Goal: Task Accomplishment & Management: Manage account settings

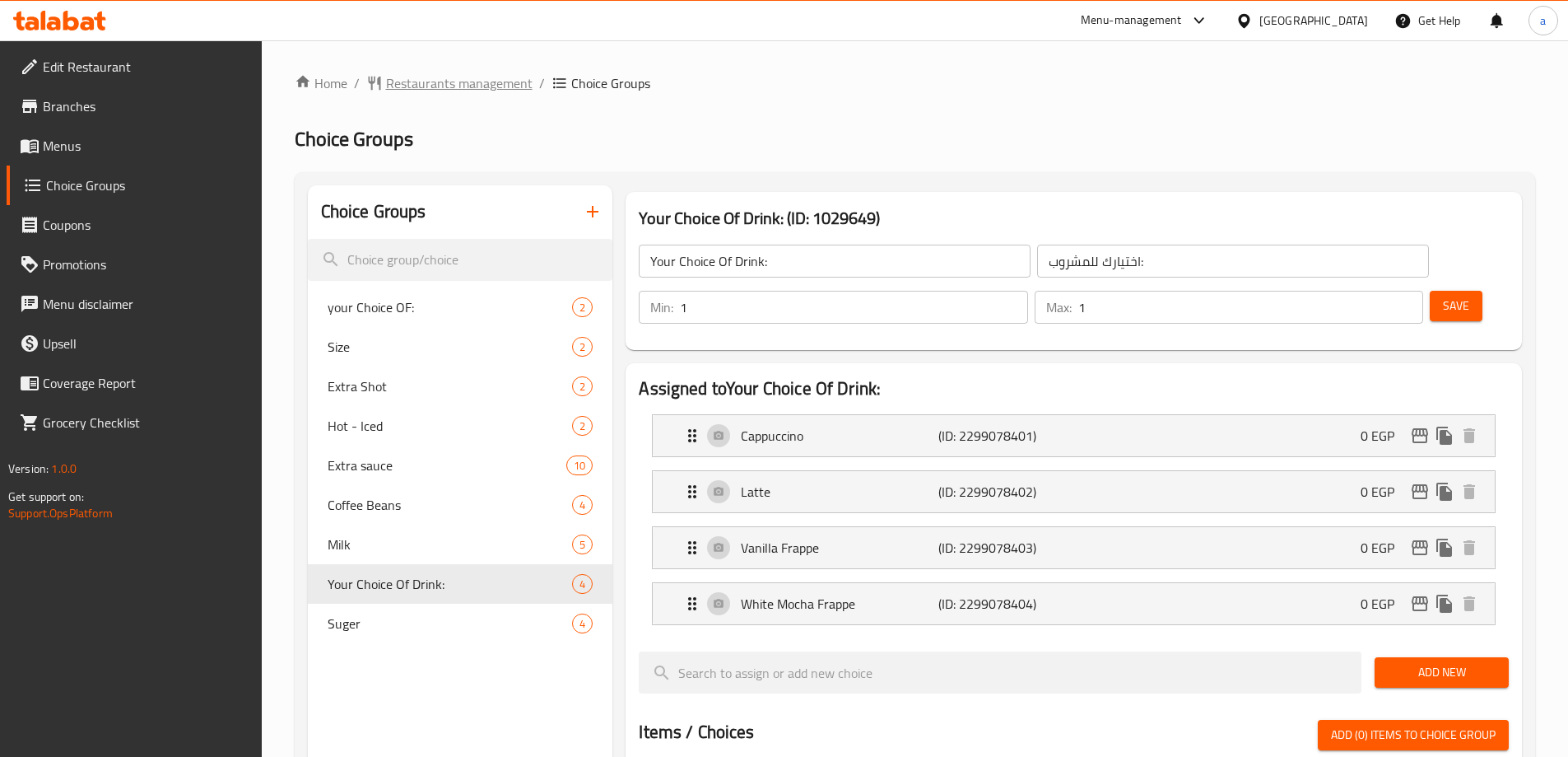
click at [429, 89] on span "Restaurants management" at bounding box center [459, 83] width 147 height 20
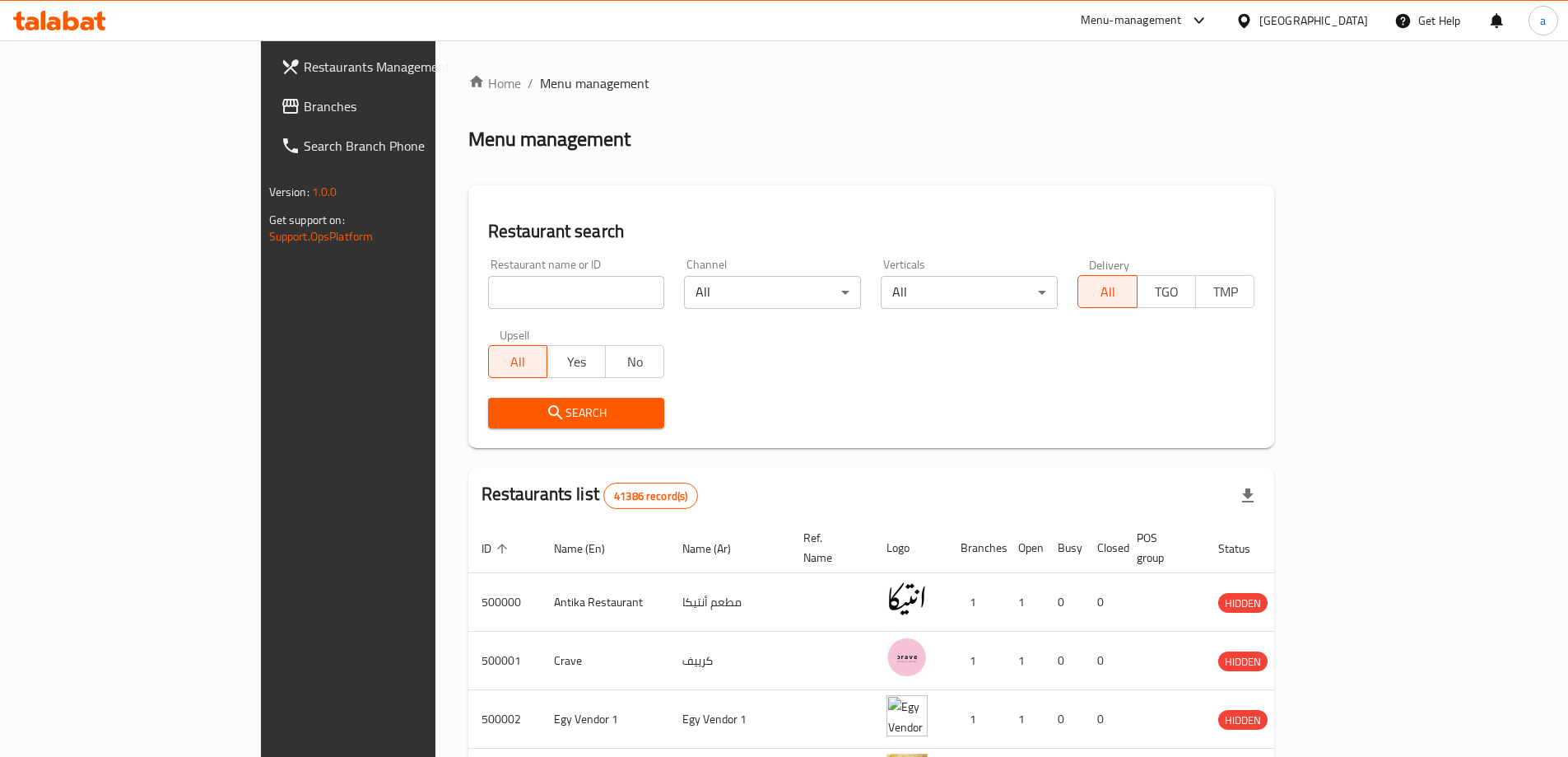
click at [268, 116] on link "Branches" at bounding box center [396, 106] width 256 height 40
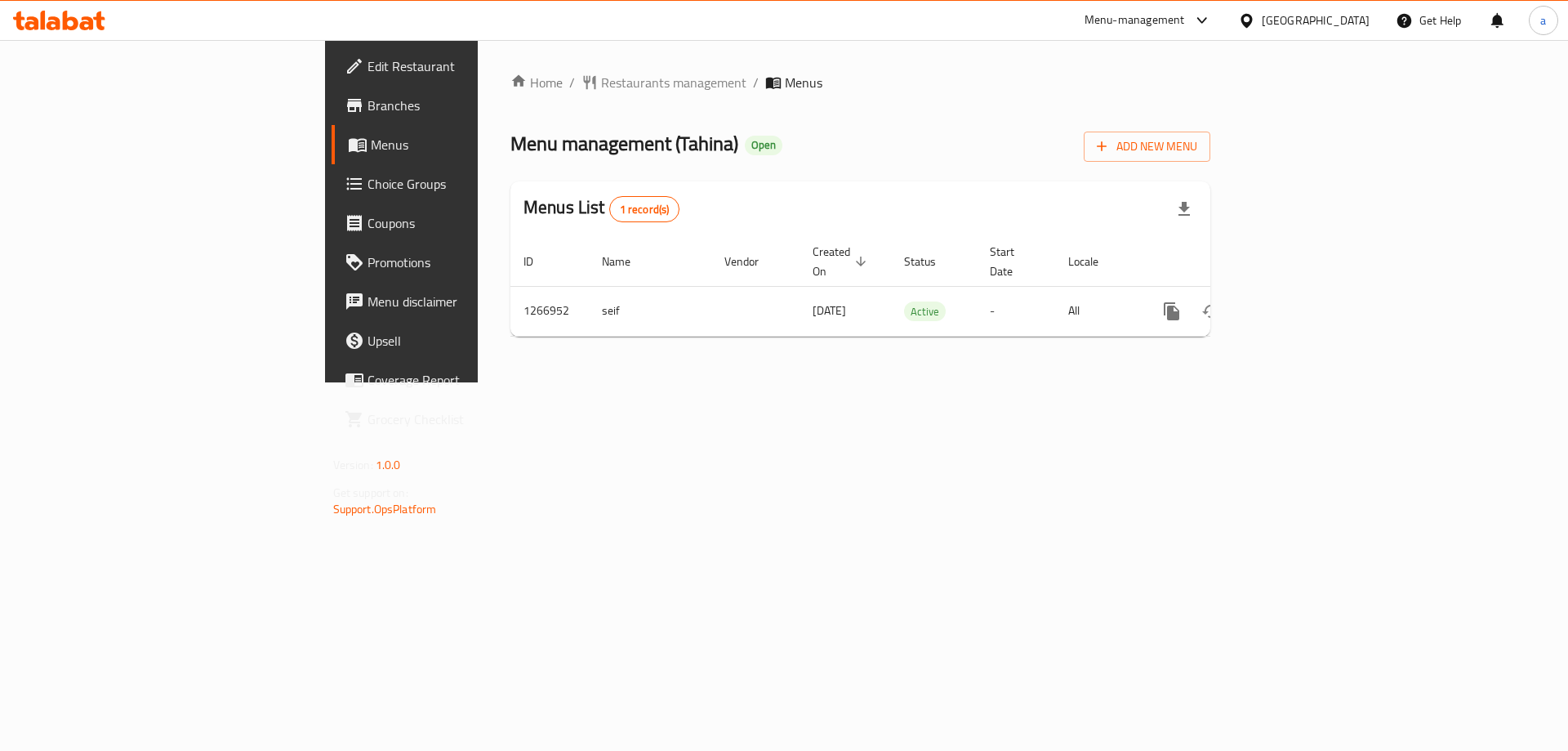
click at [367, 175] on span "Choice Groups" at bounding box center [470, 184] width 207 height 20
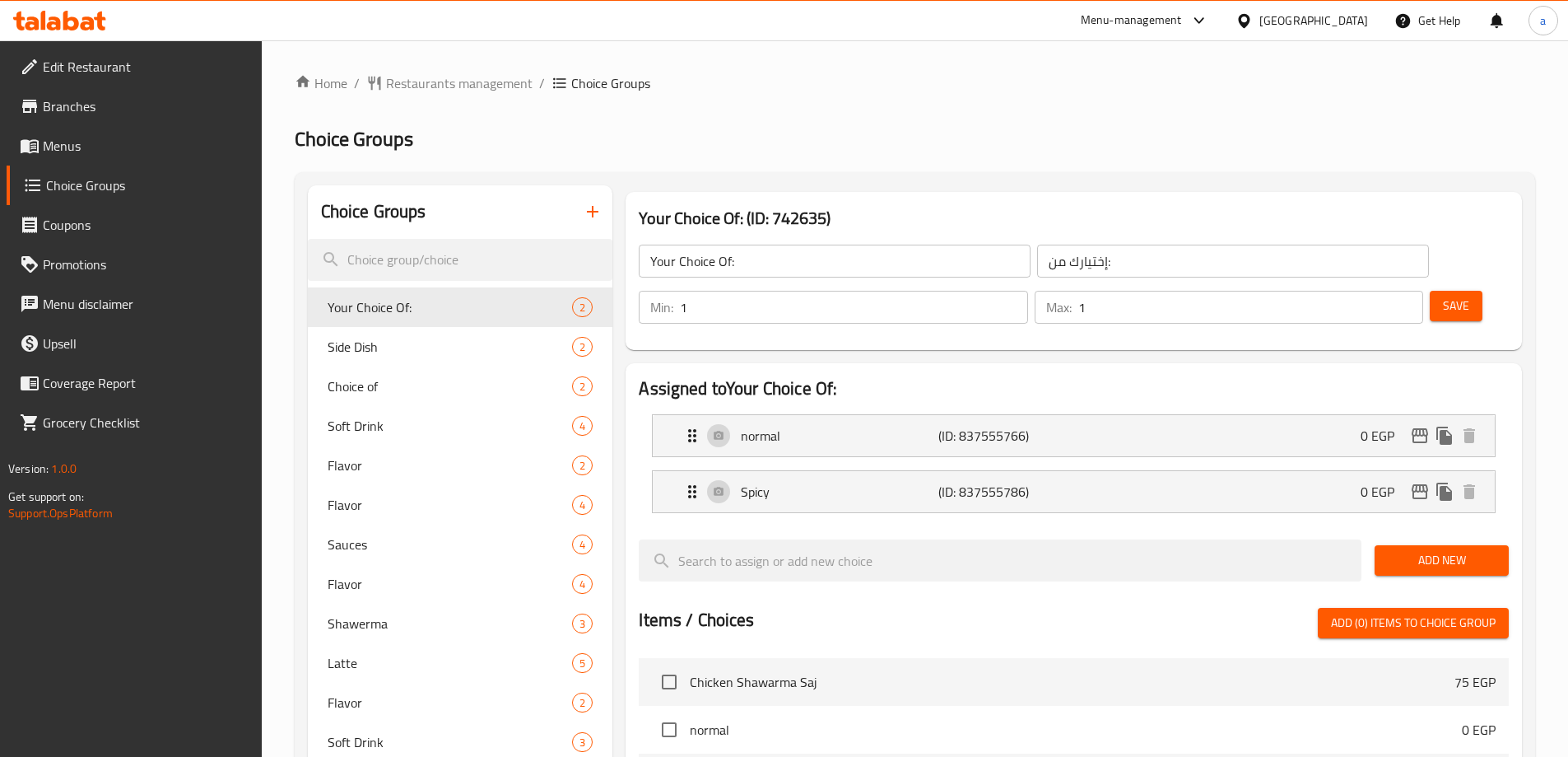
scroll to position [483, 0]
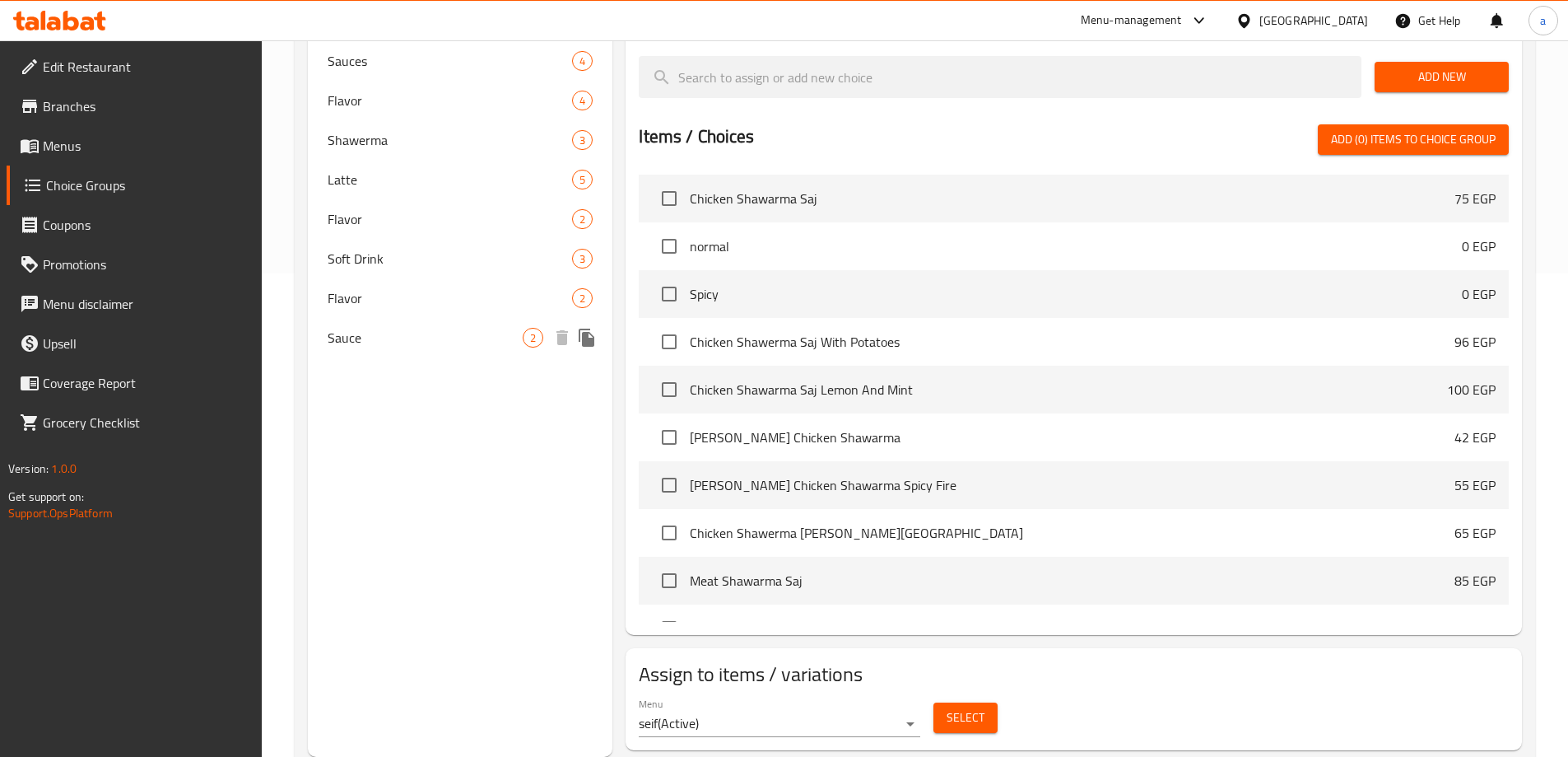
click at [436, 336] on span "Sauce" at bounding box center [425, 337] width 196 height 20
type input "Sauce"
type input "صوص"
type input "0"
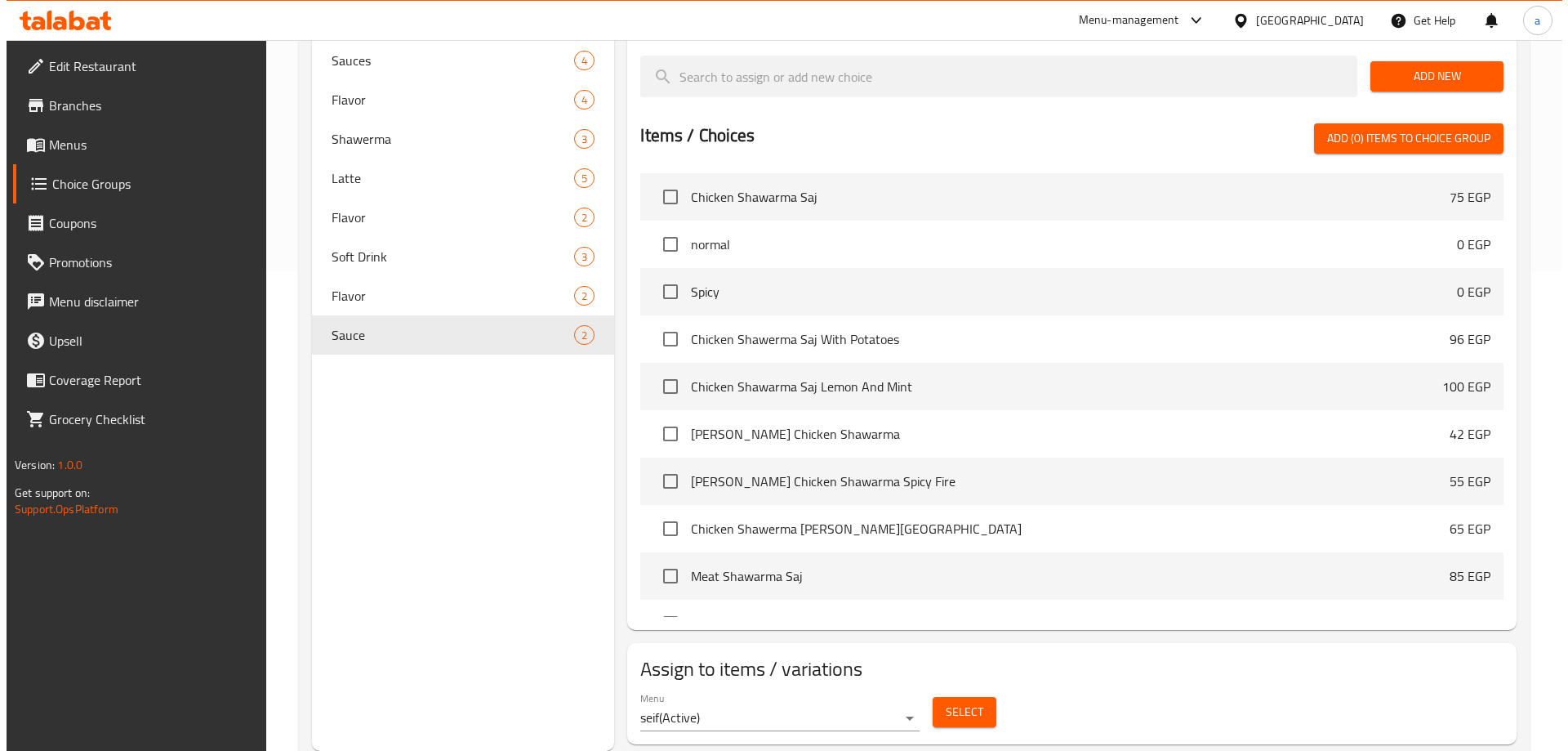
scroll to position [0, 0]
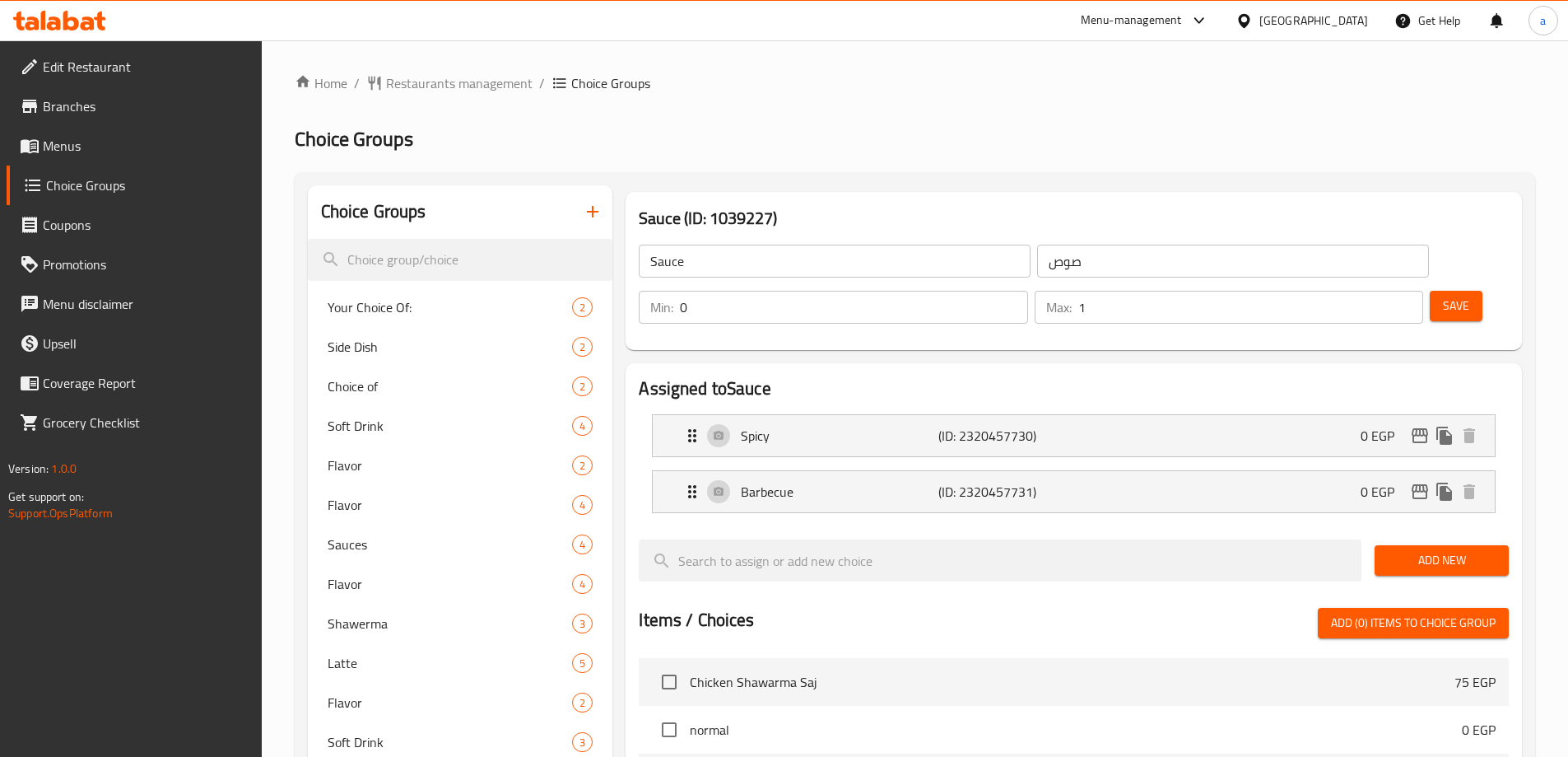
click at [421, 303] on span "Your Choice Of:" at bounding box center [450, 308] width 246 height 20
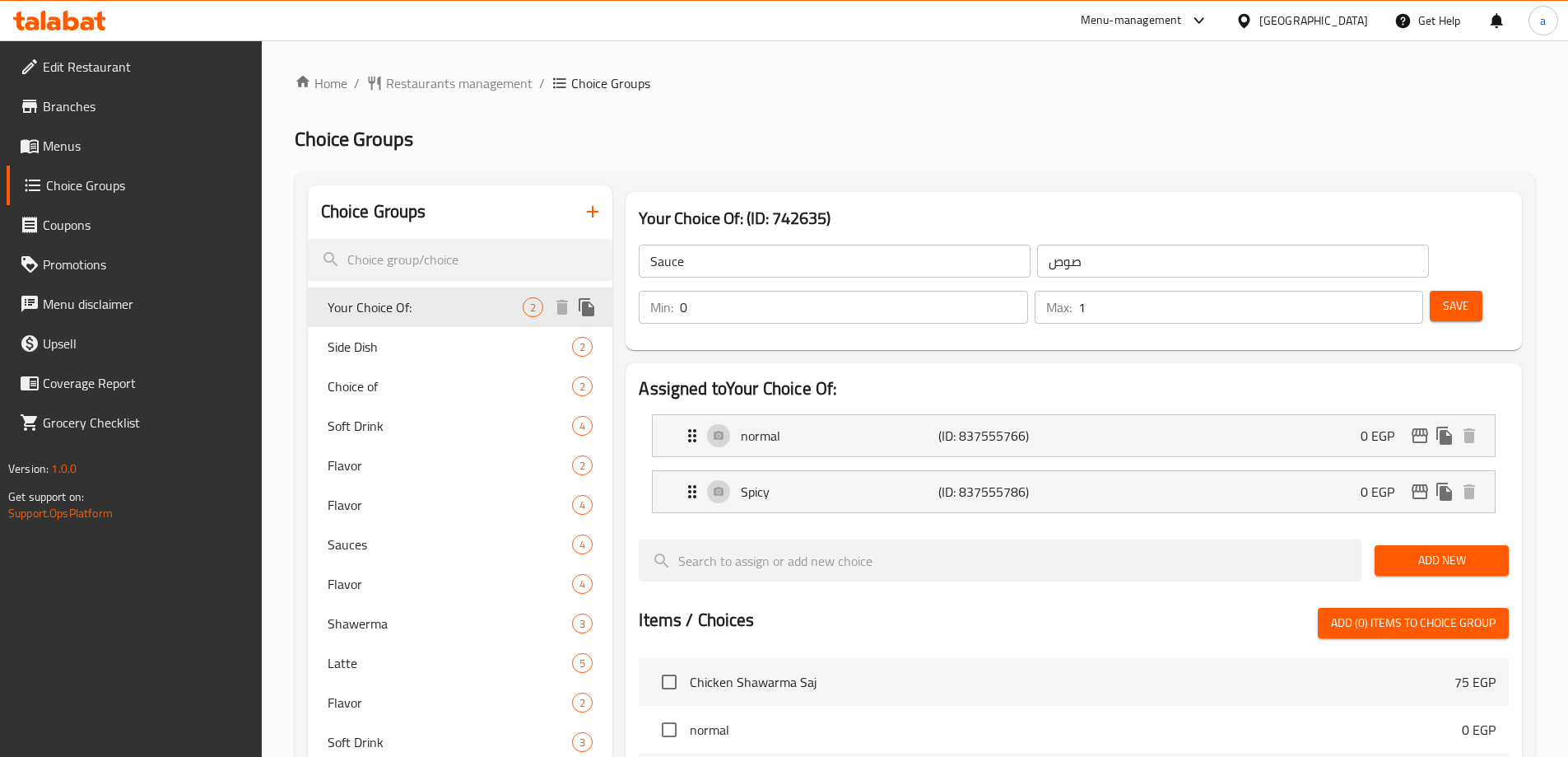
type input "Your Choice Of:"
type input "إختيارك من:"
type input "1"
click at [855, 117] on div "Home / Restaurants management / Choice Groups Choice Groups Choice Groups Your …" at bounding box center [915, 663] width 1241 height 1180
click at [471, 76] on span "Restaurants management" at bounding box center [459, 83] width 147 height 20
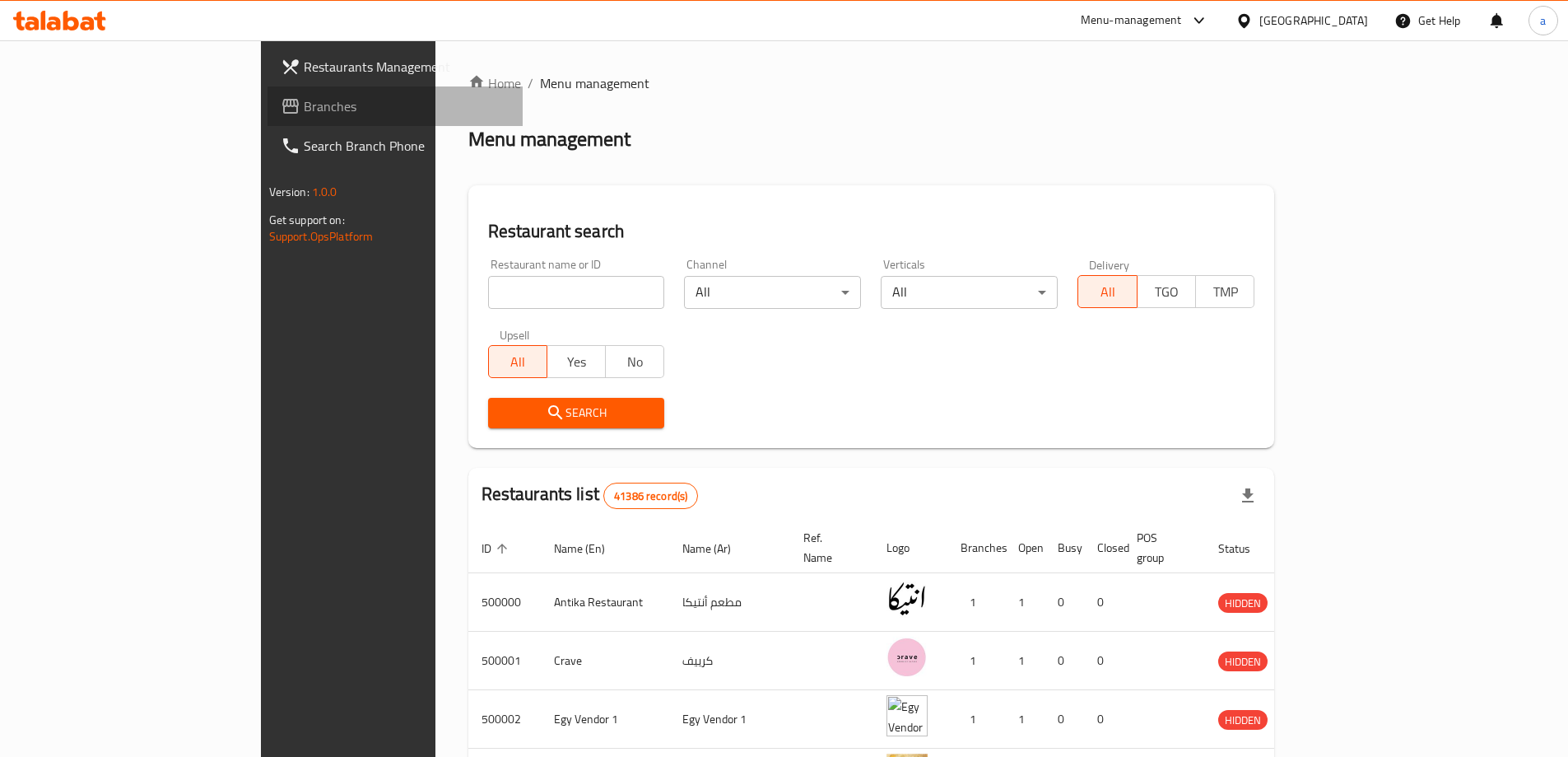
click at [303, 105] on span "Branches" at bounding box center [406, 106] width 206 height 20
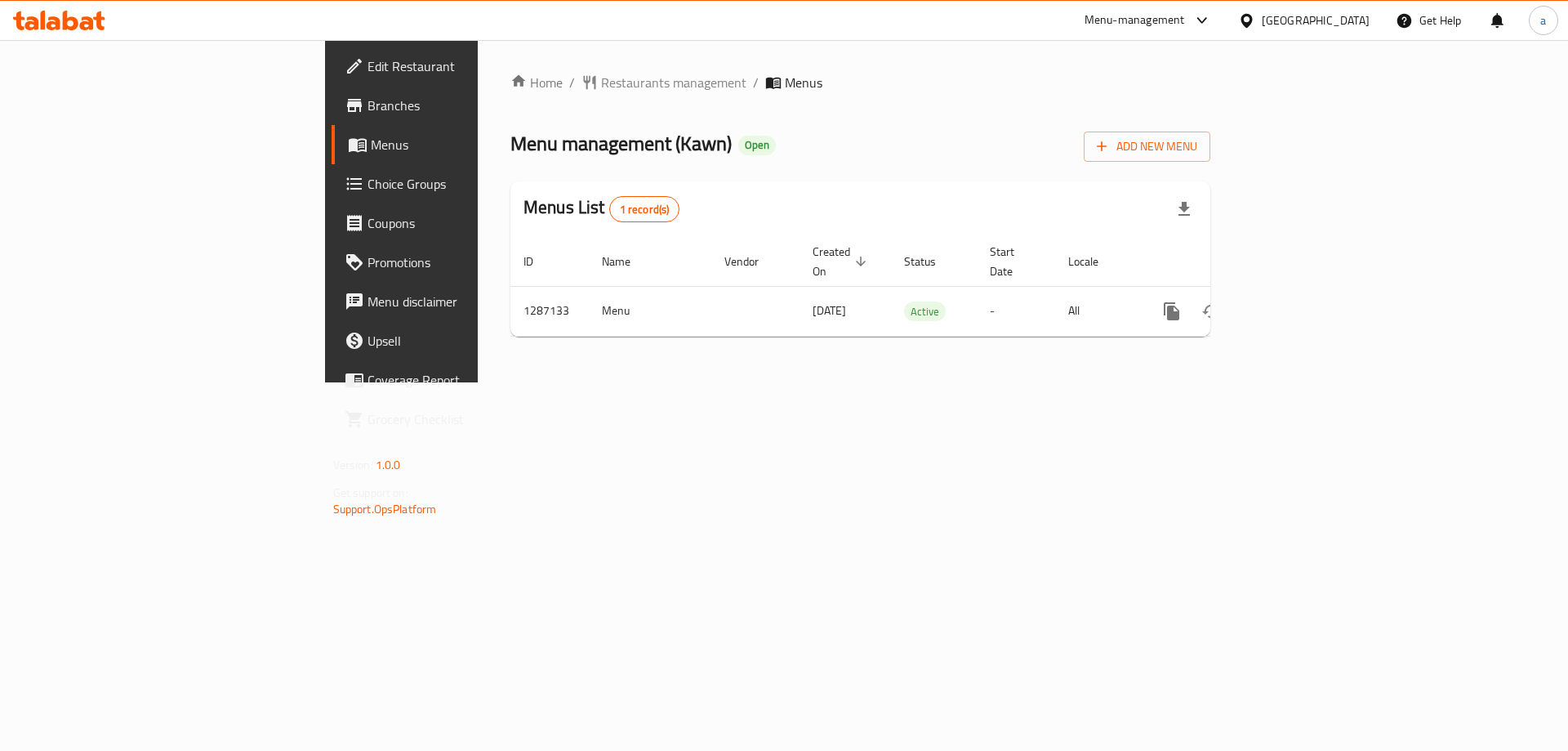
click at [367, 192] on span "Choice Groups" at bounding box center [470, 184] width 207 height 20
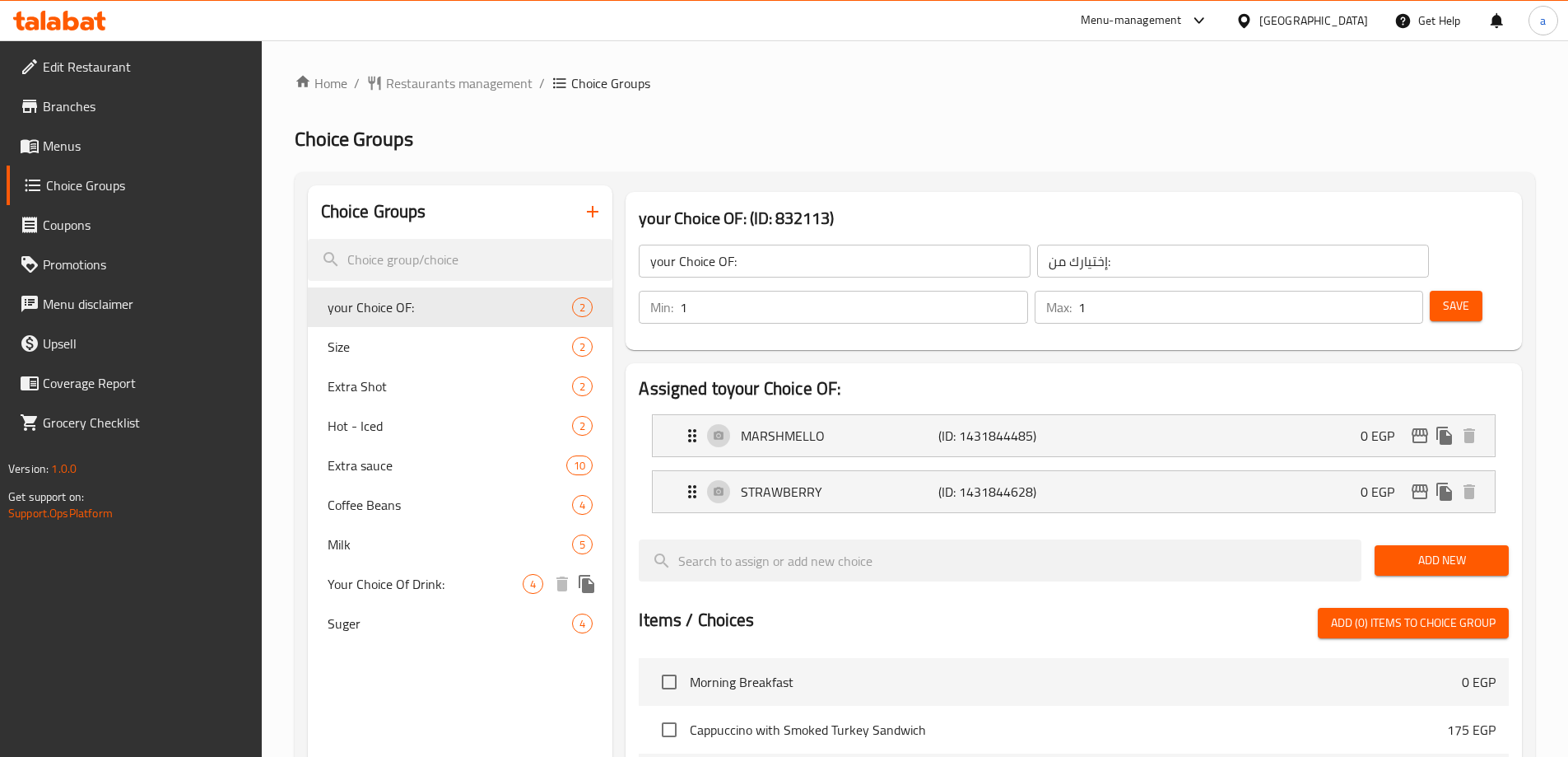
drag, startPoint x: 356, startPoint y: 566, endPoint x: 383, endPoint y: 555, distance: 29.2
click at [356, 568] on div "Your Choice Of Drink: 4" at bounding box center [460, 584] width 305 height 40
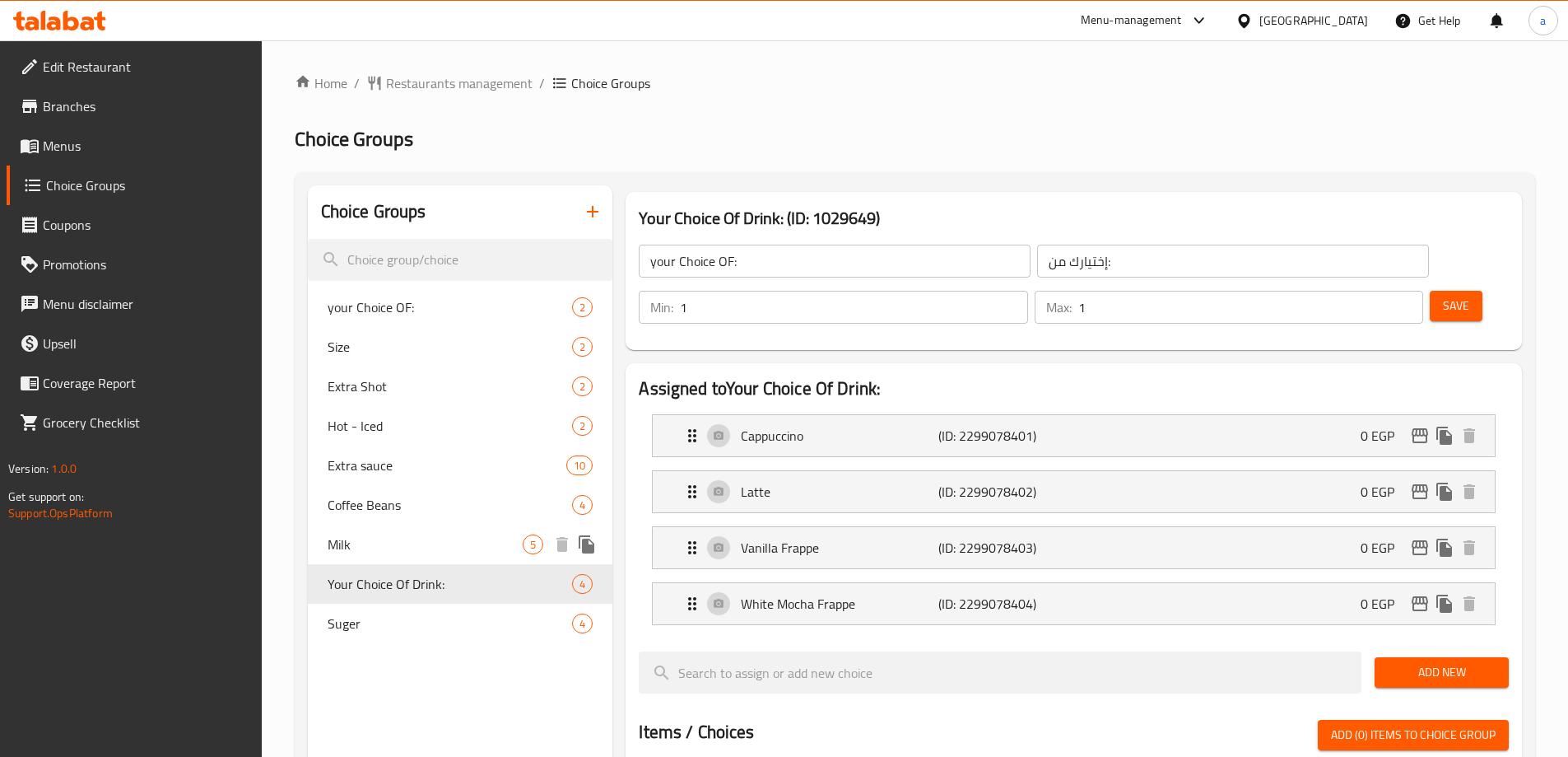
type input "Your Choice Of Drink:"
type input "اختيارك للمشروب:"
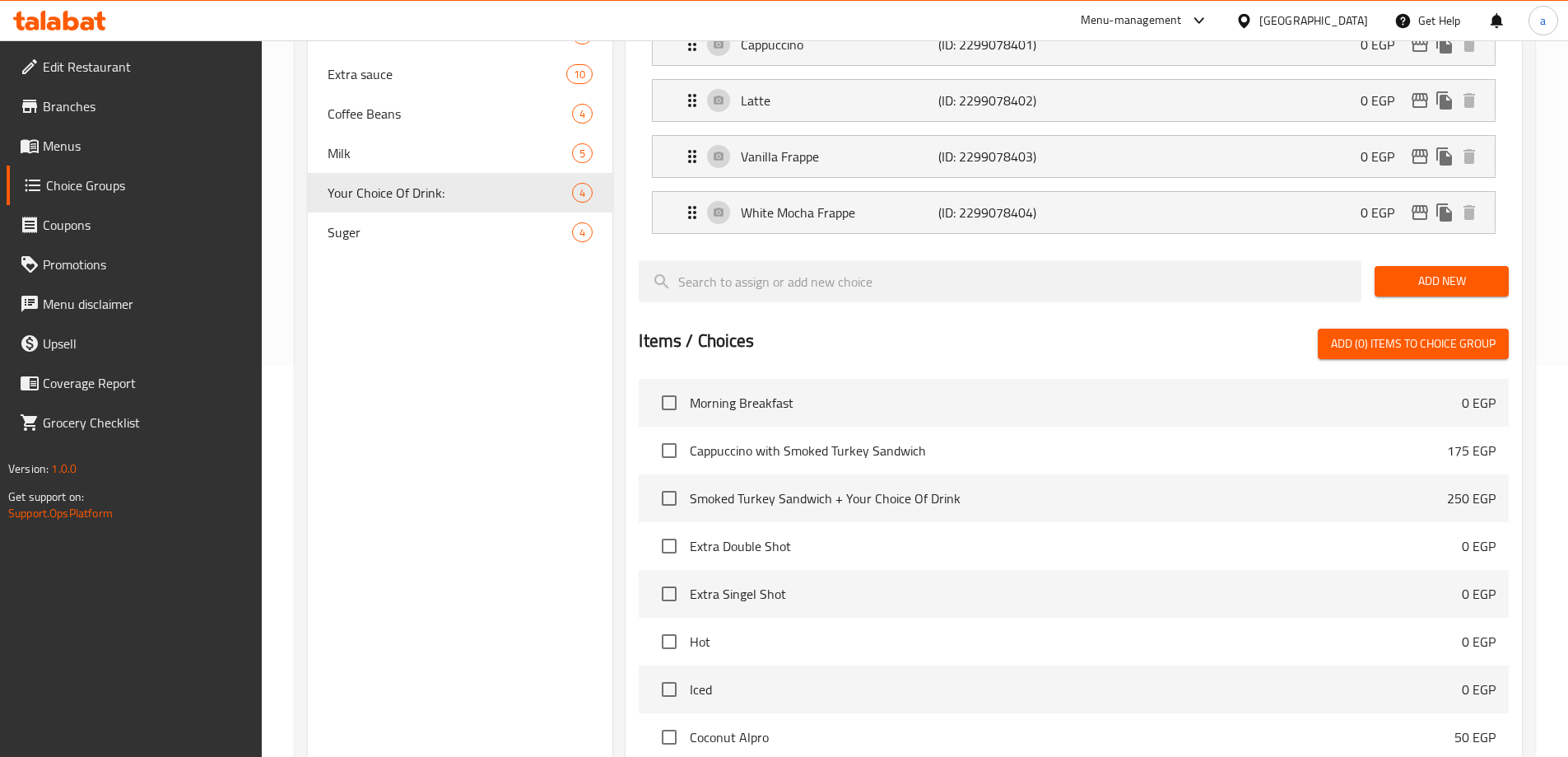
scroll to position [101, 0]
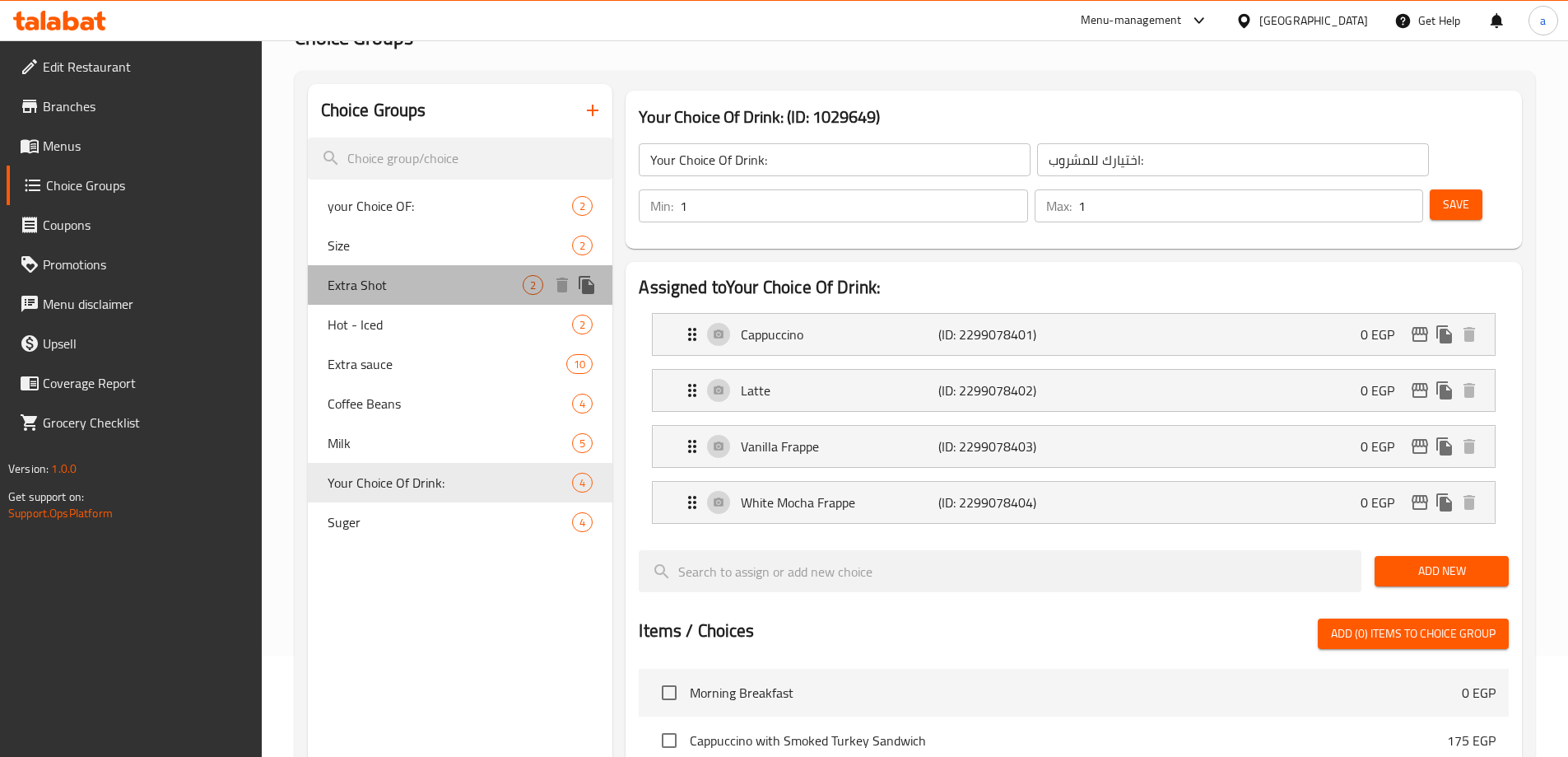
click at [404, 288] on span "Extra Shot" at bounding box center [425, 285] width 196 height 20
type input "Extra Shot"
type input "زيادة شوت"
type input "0"
type input "2"
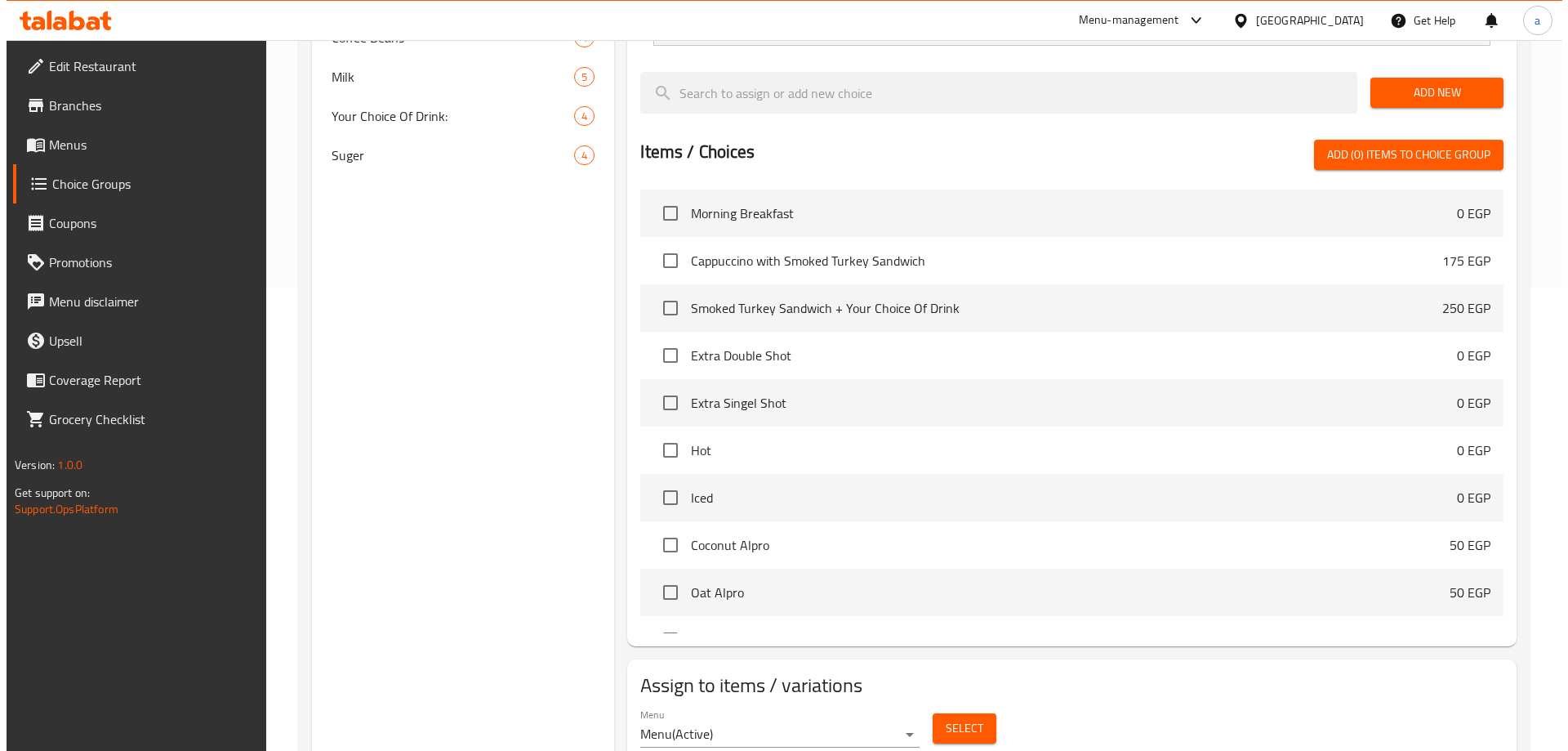
scroll to position [0, 0]
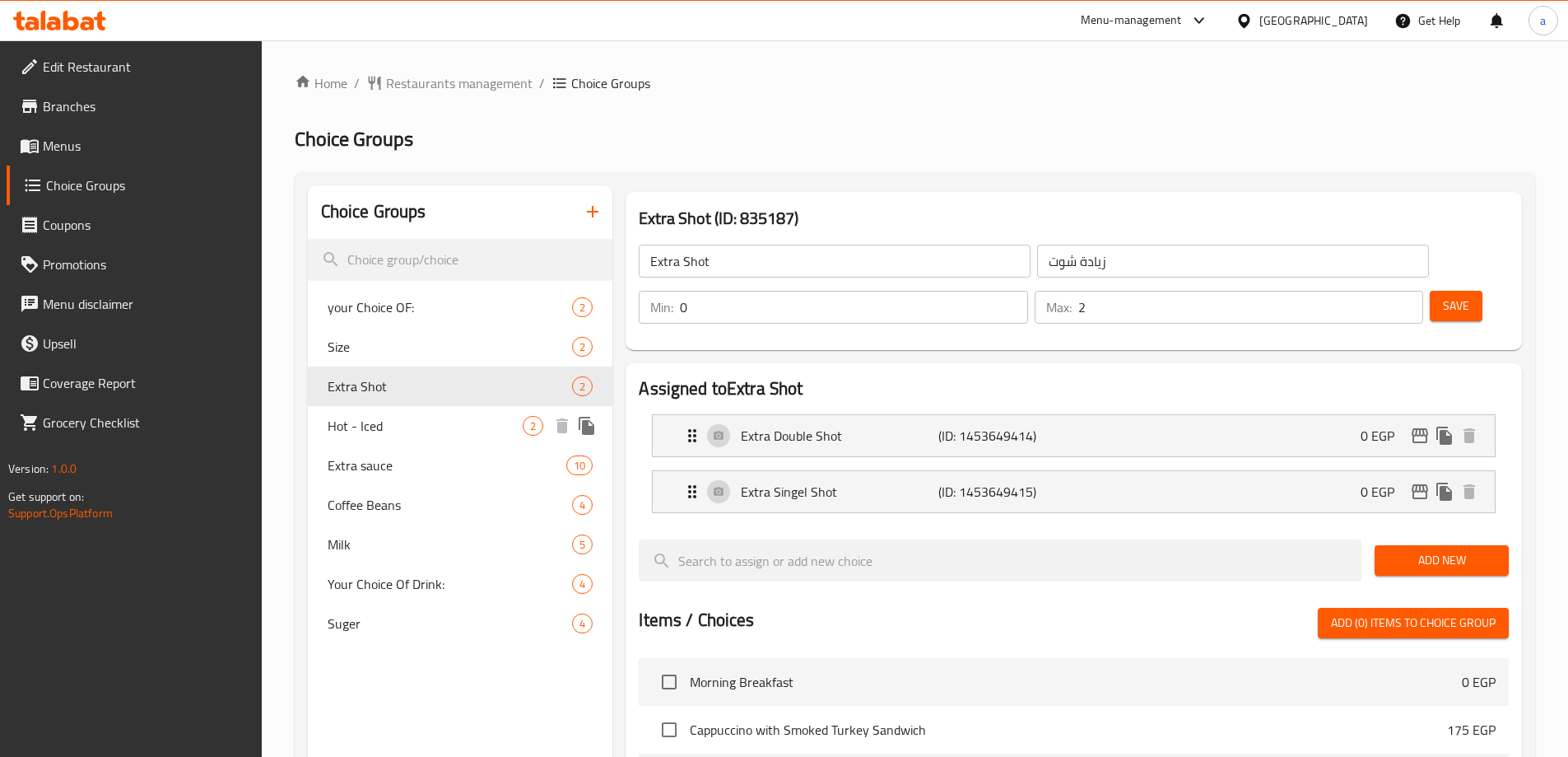
click at [409, 424] on span "Hot - Iced" at bounding box center [425, 426] width 196 height 20
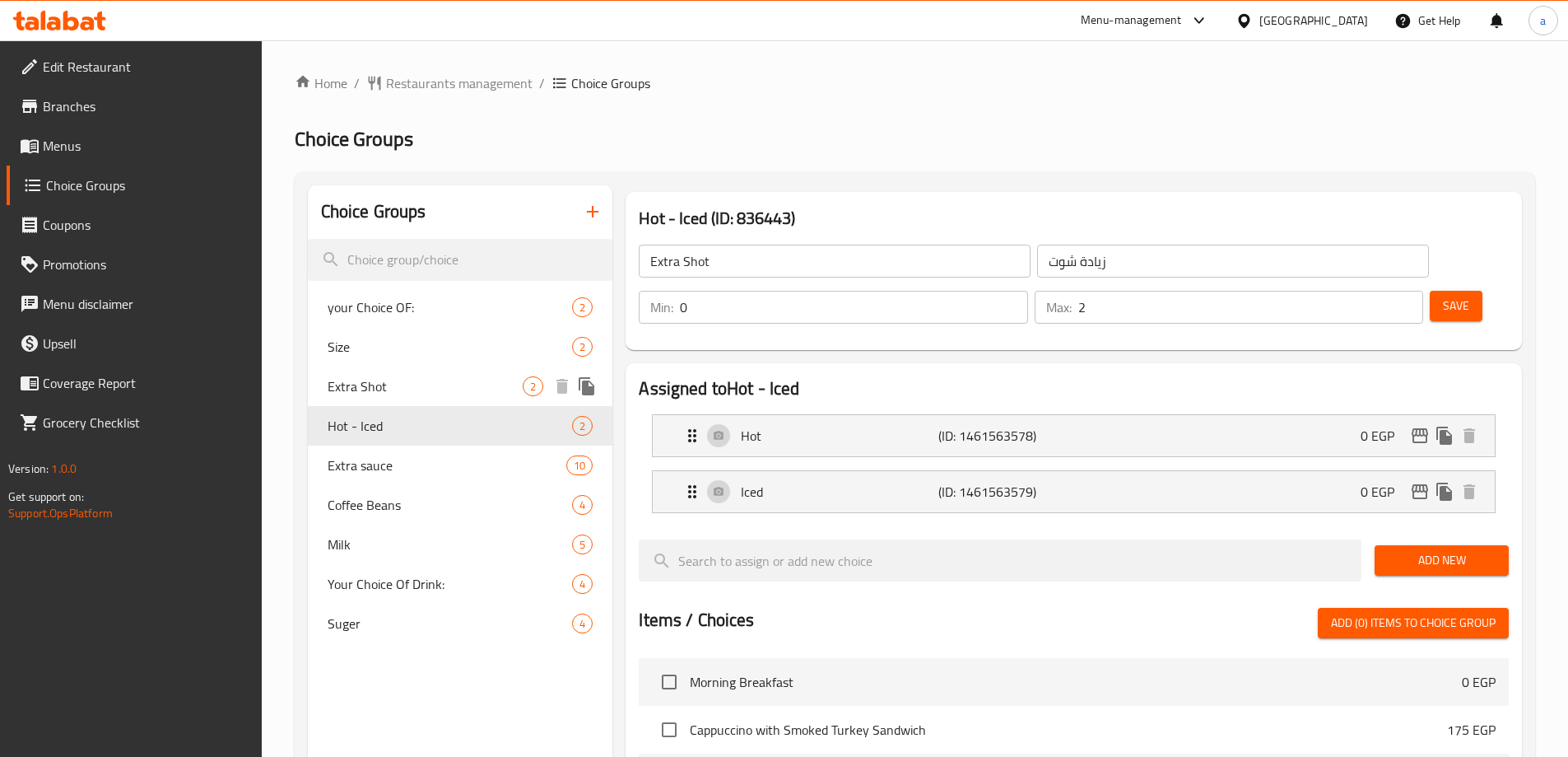
type input "Hot - Iced"
type input "ساخن - بارد"
type input "1"
click at [374, 385] on span "Extra Shot" at bounding box center [425, 386] width 196 height 20
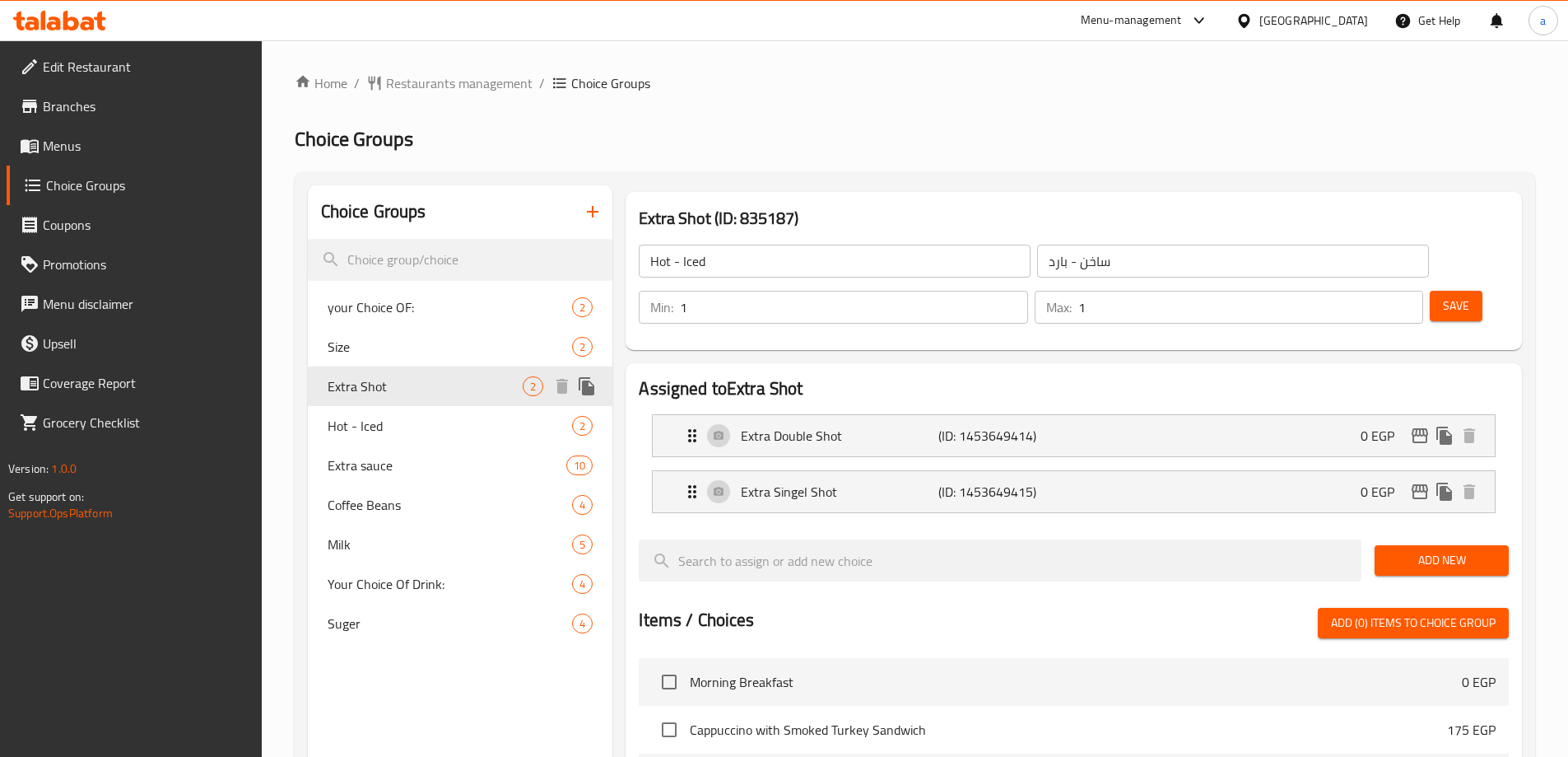
type input "Extra Shot"
type input "زيادة شوت"
type input "0"
type input "2"
click at [392, 416] on span "Hot - Iced" at bounding box center [425, 426] width 196 height 20
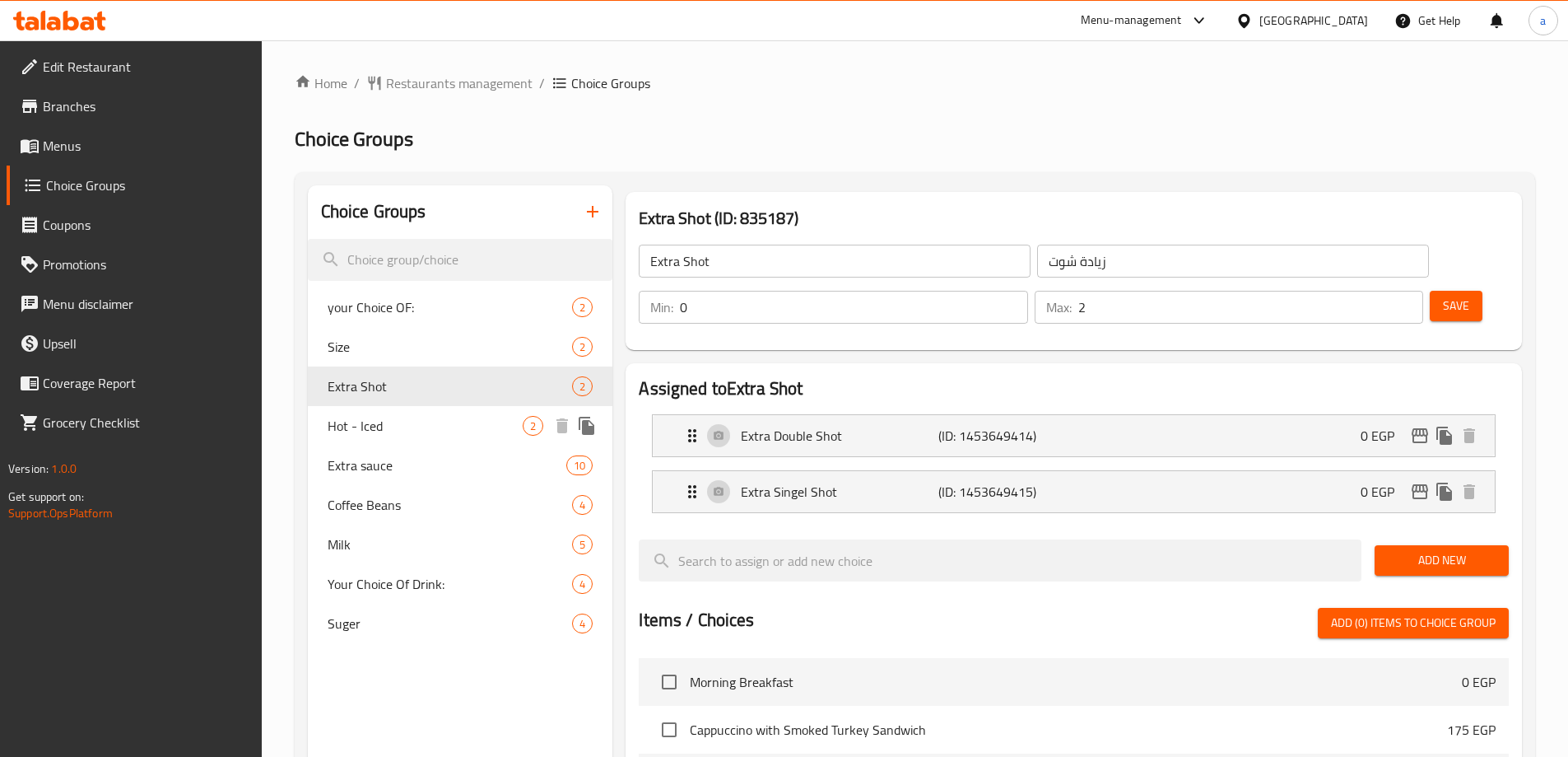
type input "Hot - Iced"
type input "ساخن - بارد"
type input "1"
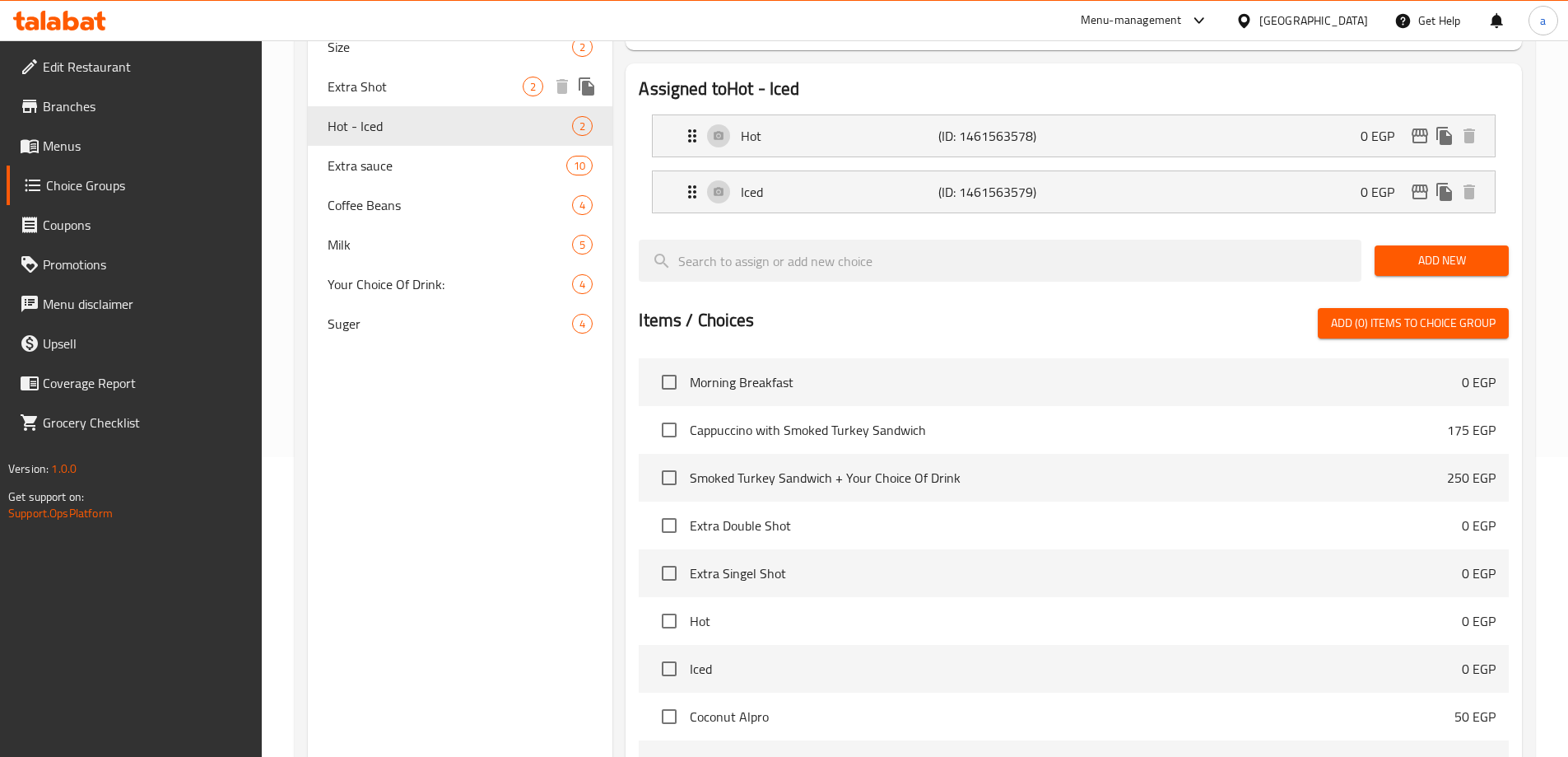
scroll to position [72, 0]
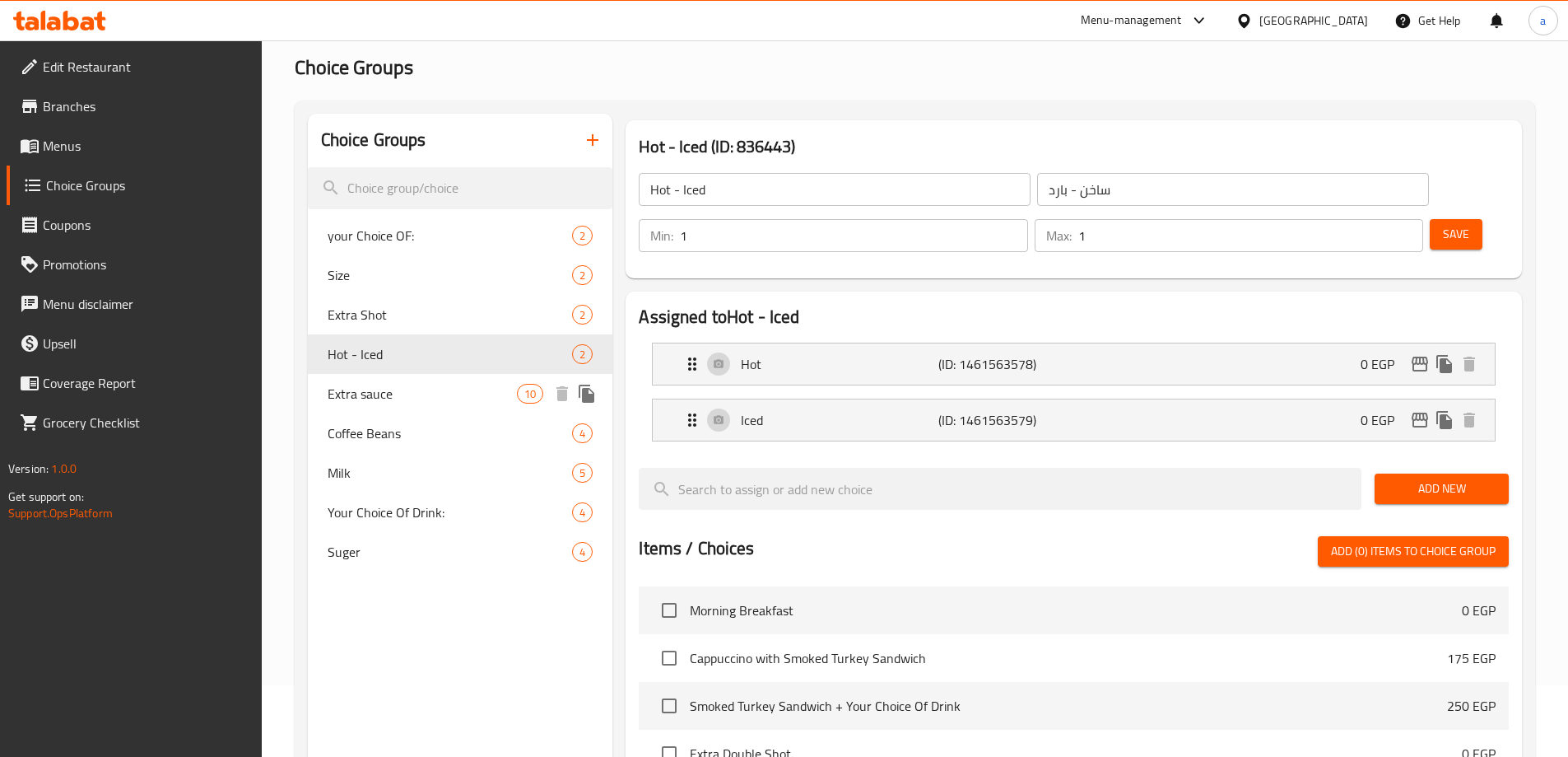
click at [450, 402] on span "Extra sauce" at bounding box center [422, 393] width 190 height 20
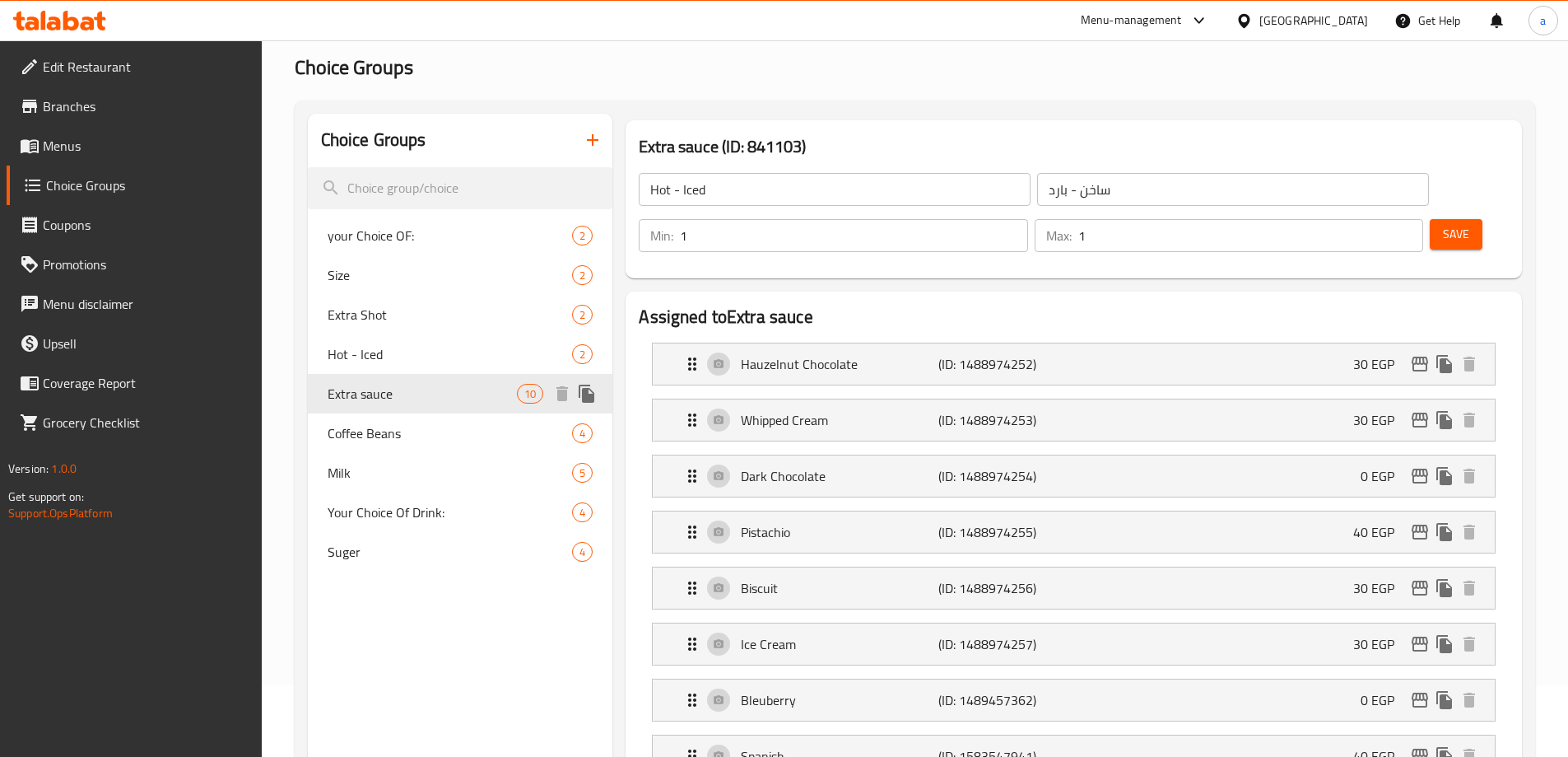
type input "Extra sauce"
type input "اضافة نكهة"
type input "0"
type input "8"
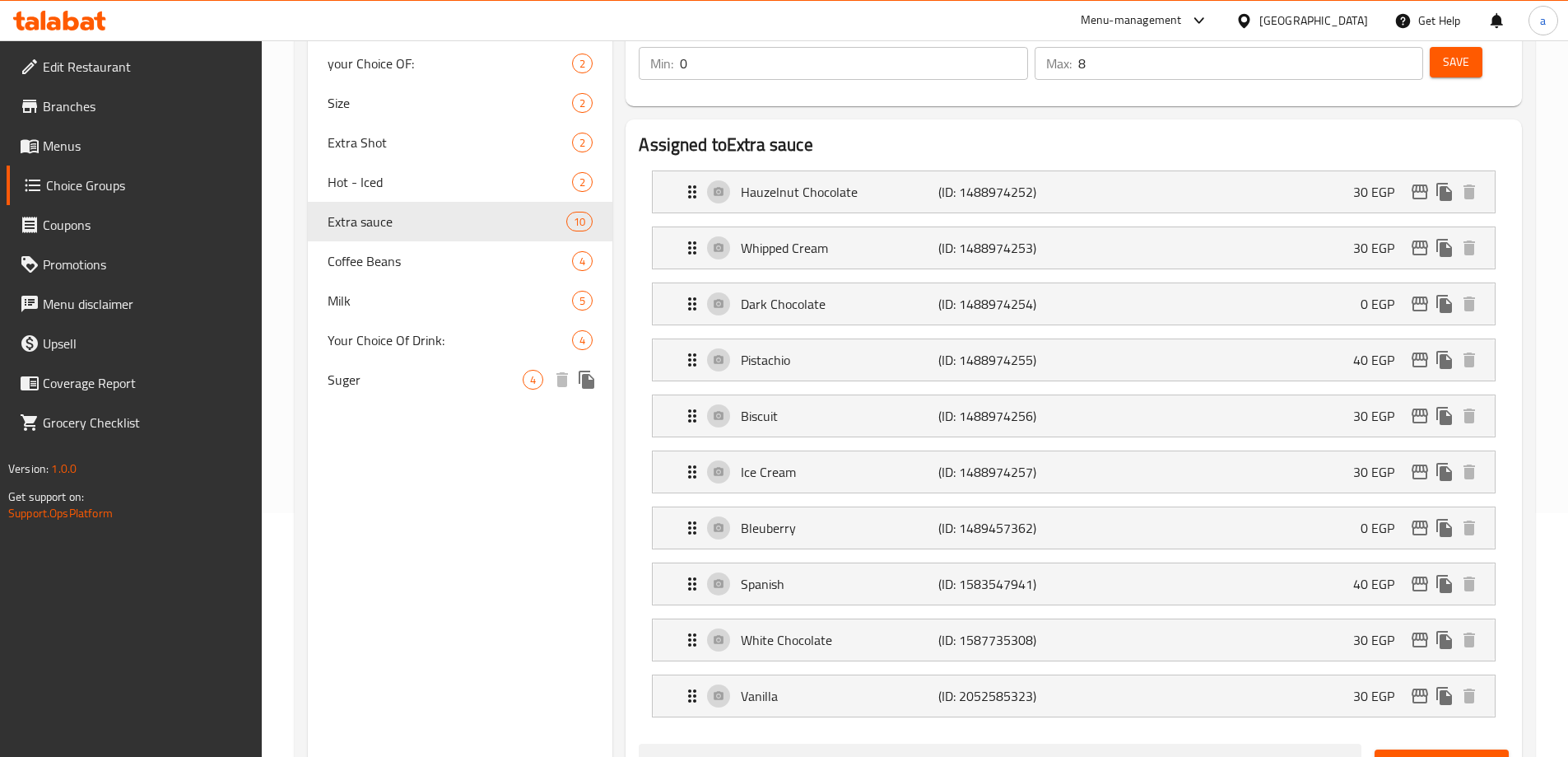
scroll to position [273, 0]
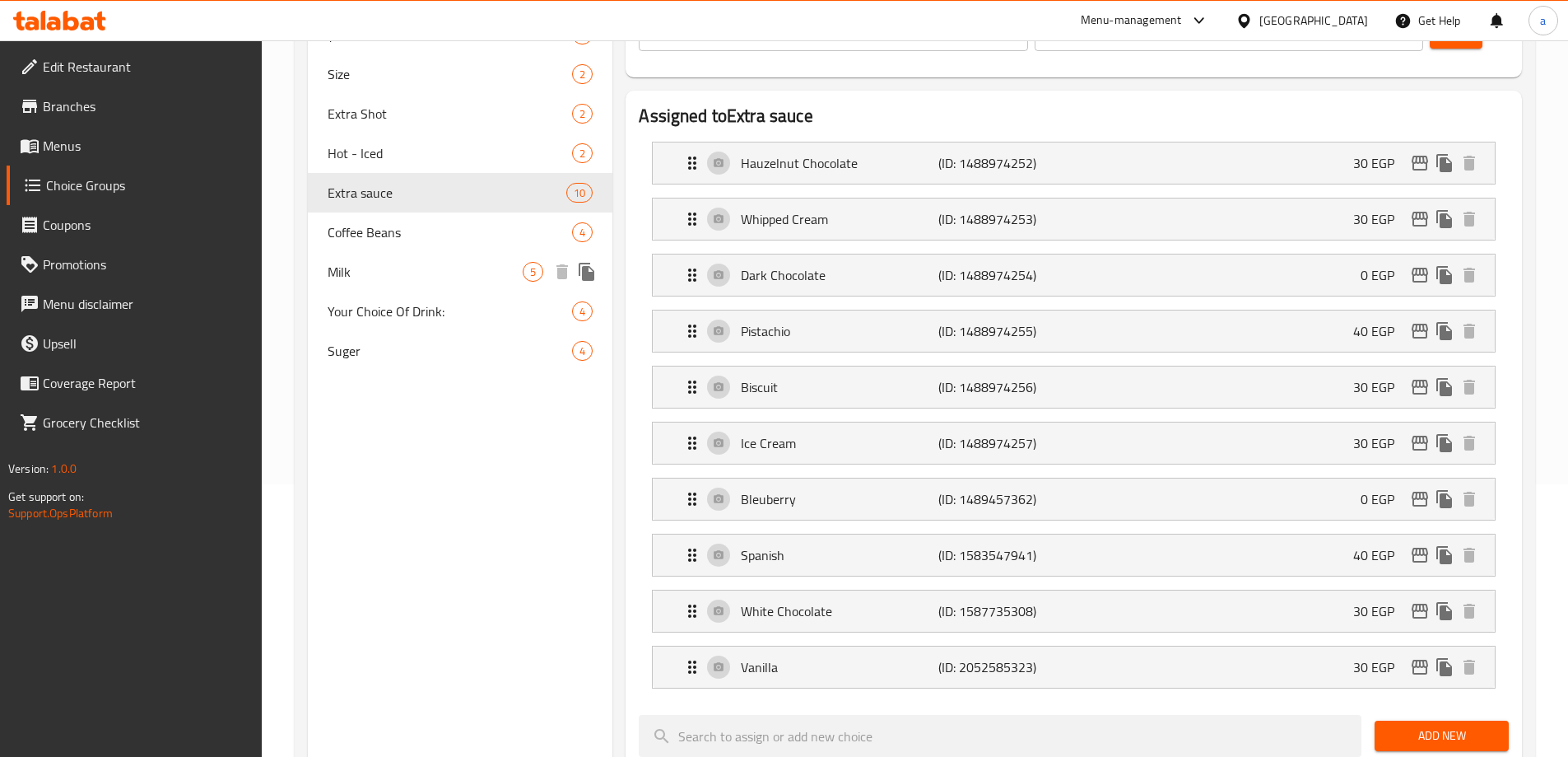
click at [365, 289] on div "Milk 5" at bounding box center [460, 272] width 305 height 40
type input "Milk"
type input "حليب"
type input "1"
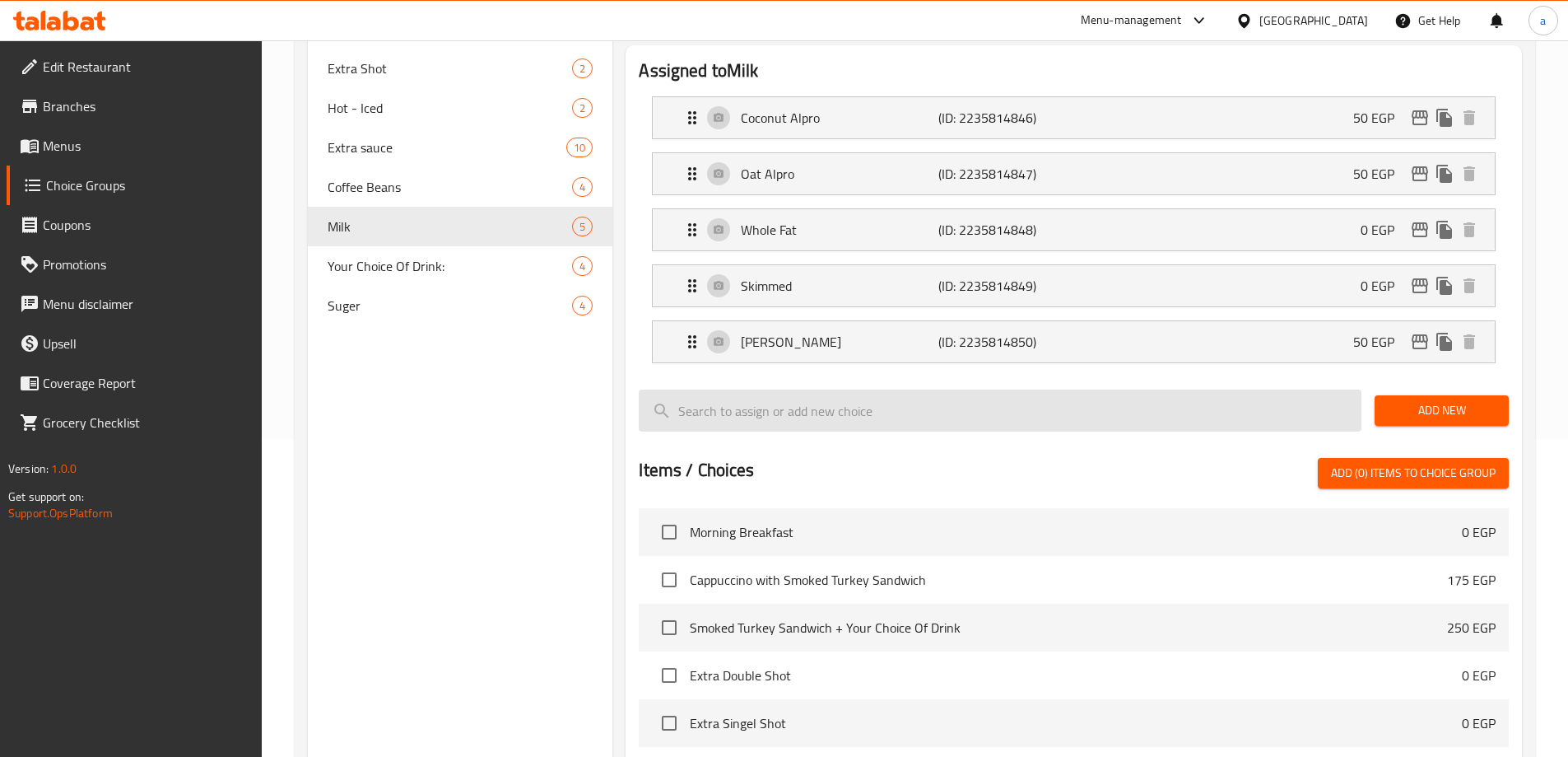
scroll to position [75, 0]
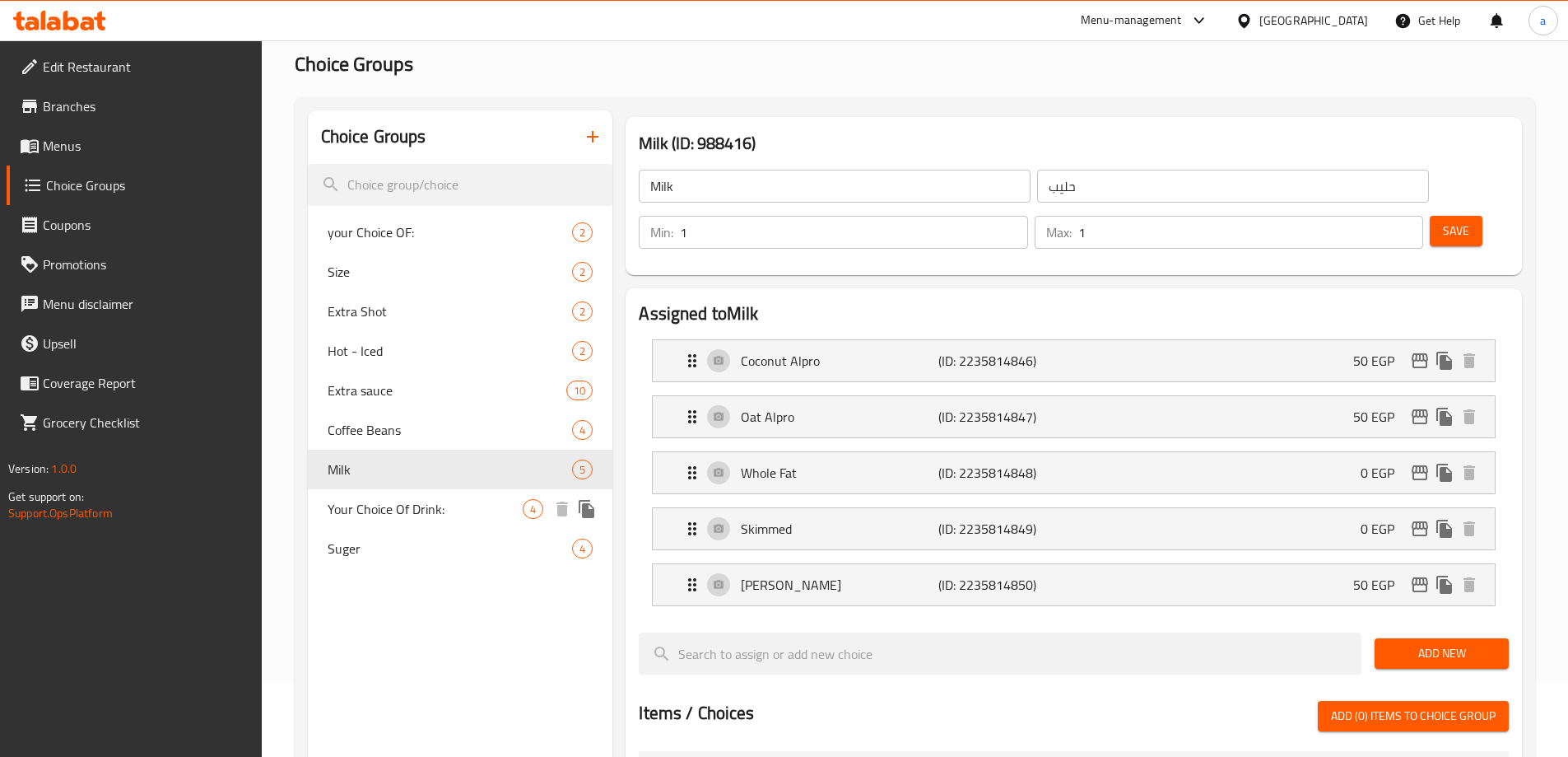
drag, startPoint x: 388, startPoint y: 518, endPoint x: 548, endPoint y: 545, distance: 162.3
click at [388, 518] on span "Your Choice Of Drink:" at bounding box center [425, 509] width 196 height 20
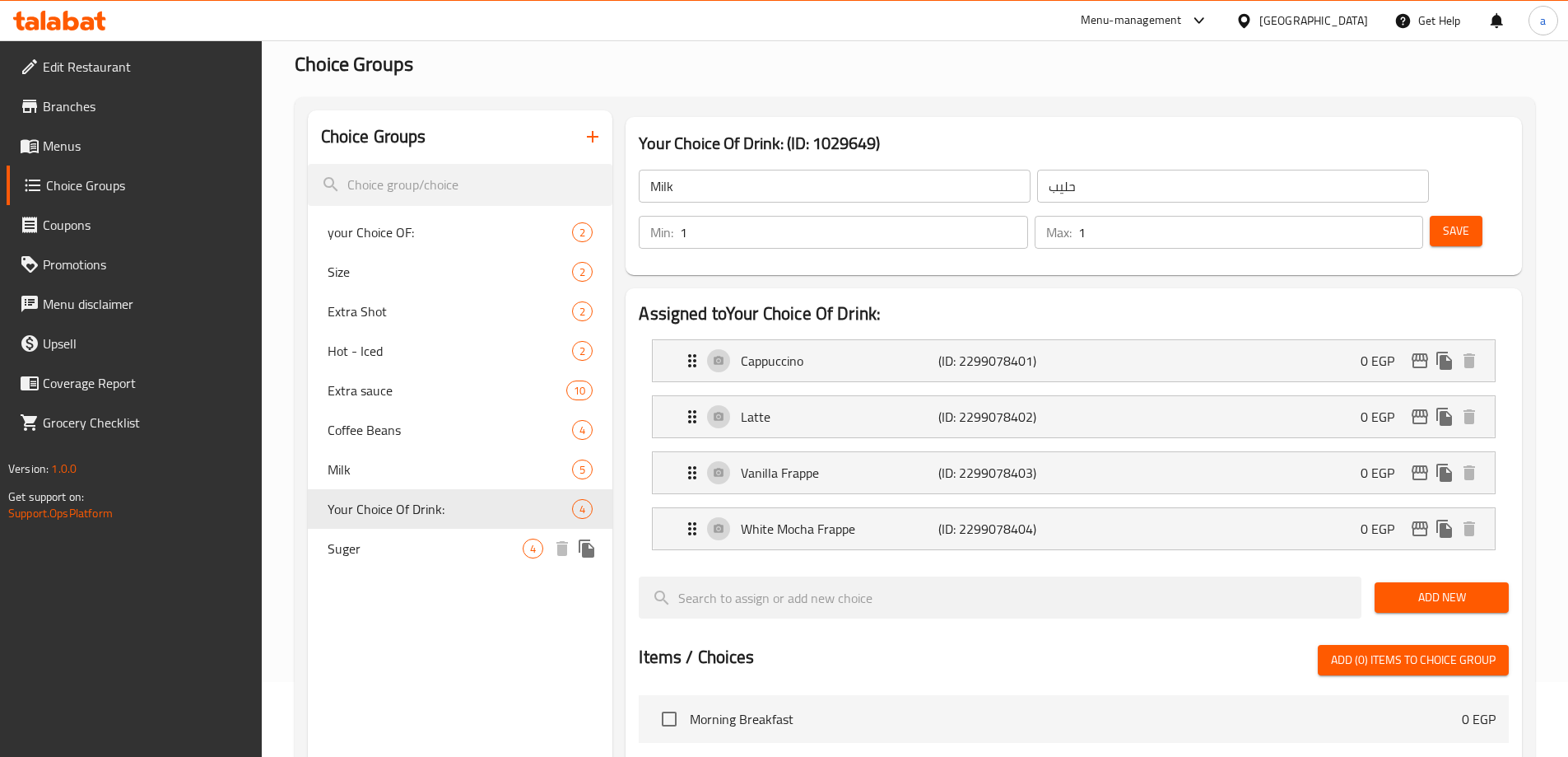
type input "Your Choice Of Drink:"
type input "اختيارك للمشروب:"
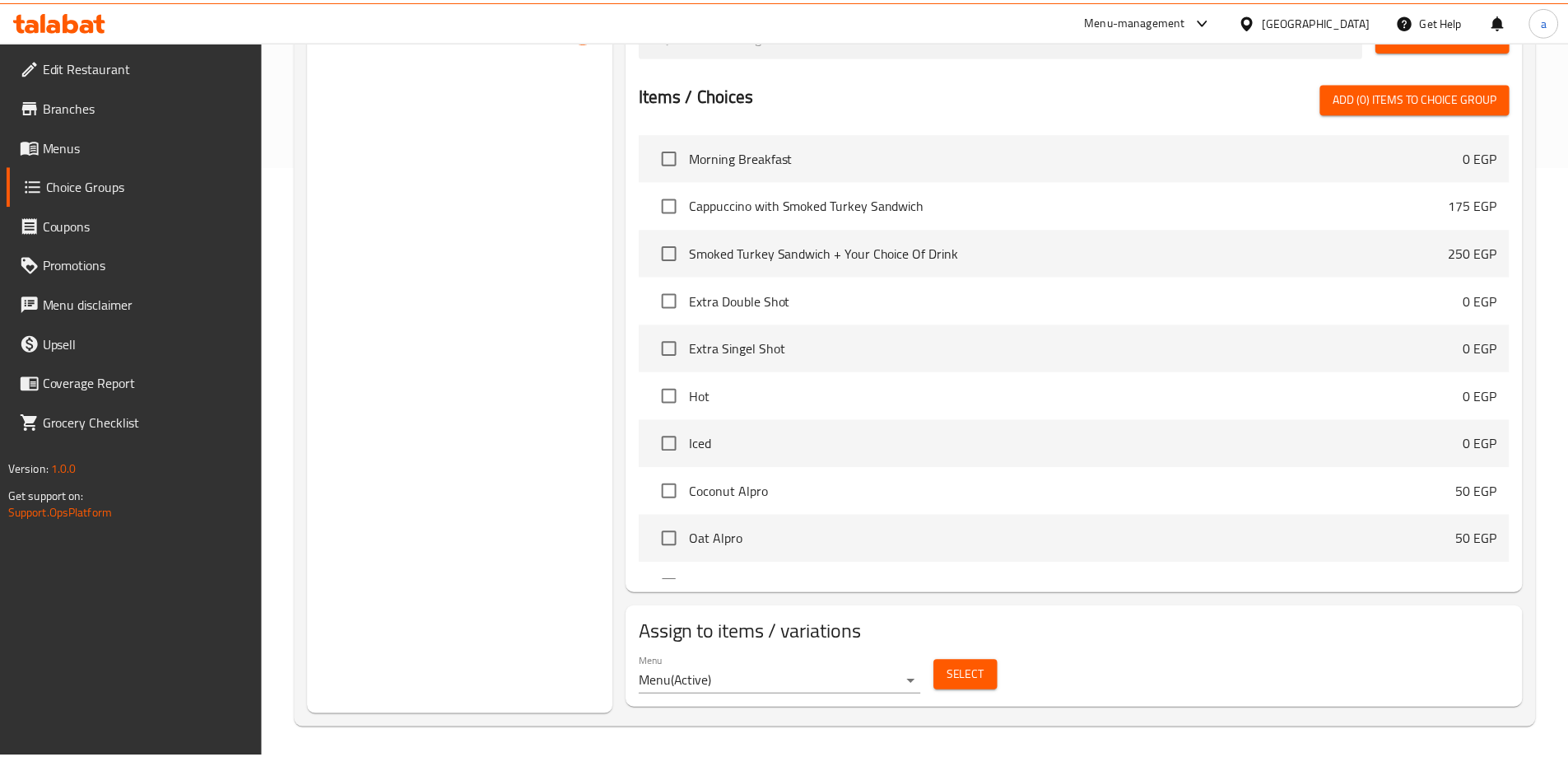
scroll to position [595, 0]
